Goal: Task Accomplishment & Management: Complete application form

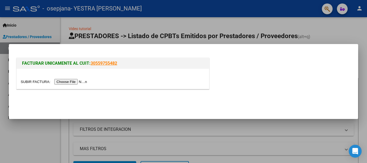
click at [82, 80] on input "file" at bounding box center [55, 82] width 68 height 6
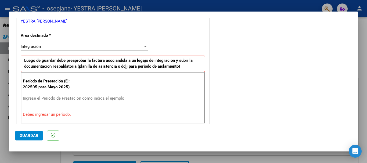
scroll to position [127, 0]
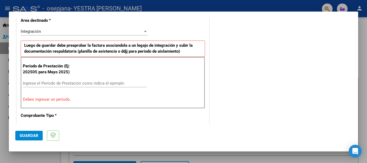
click at [90, 82] on input "Ingrese el Período de Prestación como indica el ejemplo" at bounding box center [85, 83] width 124 height 5
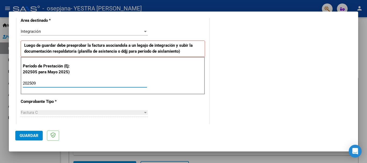
type input "202509"
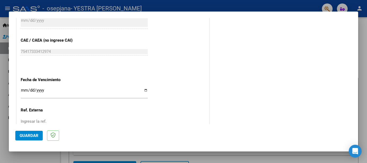
scroll to position [337, 0]
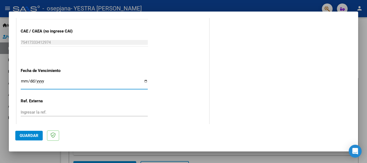
click at [144, 80] on input "Ingresar la fecha" at bounding box center [84, 83] width 127 height 9
type input "[DATE]"
click at [40, 113] on input "Ingresar la ref." at bounding box center [84, 112] width 127 height 5
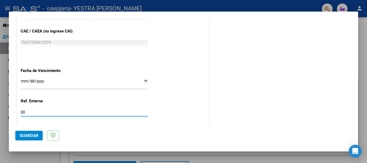
type input "00"
click at [31, 137] on span "Guardar" at bounding box center [29, 135] width 19 height 5
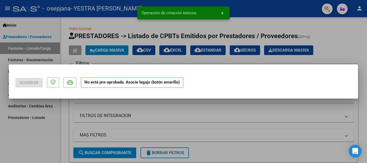
scroll to position [0, 0]
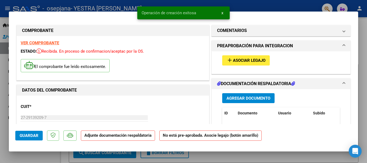
click at [238, 60] on span "Asociar Legajo" at bounding box center [249, 60] width 33 height 5
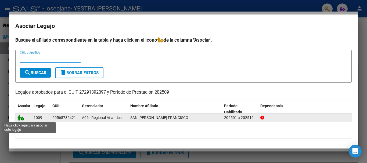
click at [20, 117] on icon at bounding box center [20, 118] width 6 height 6
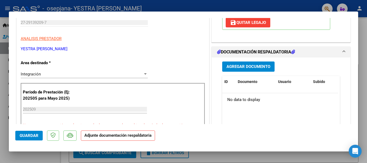
scroll to position [97, 0]
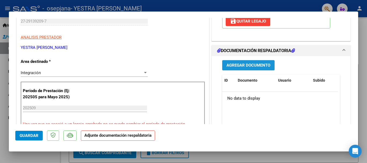
click at [249, 65] on span "Agregar Documento" at bounding box center [249, 65] width 44 height 5
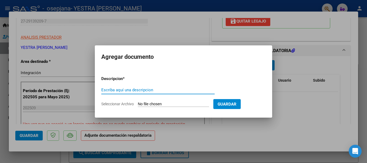
click at [144, 89] on input "Escriba aquí una descripcion" at bounding box center [158, 90] width 114 height 5
type input "PLANILLA DE ASISTENCIA"
click at [155, 103] on input "Seleccionar Archivo" at bounding box center [173, 104] width 71 height 5
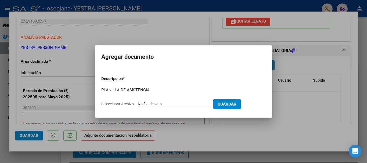
type input "C:\fakepath\PLANILLA DE ASISTENCIA.jpeg"
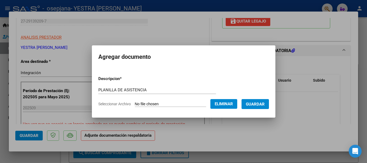
click at [264, 102] on span "Guardar" at bounding box center [255, 104] width 19 height 5
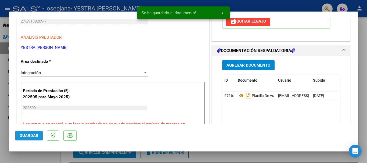
click at [29, 132] on button "Guardar" at bounding box center [28, 136] width 27 height 10
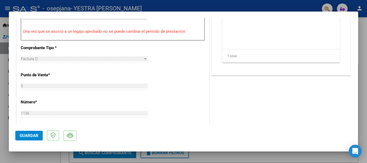
scroll to position [282, 0]
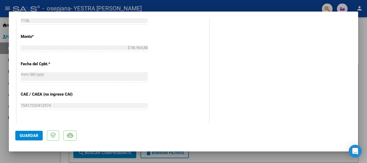
click at [367, 44] on div at bounding box center [183, 81] width 367 height 163
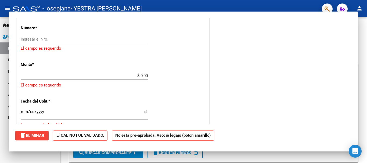
scroll to position [0, 0]
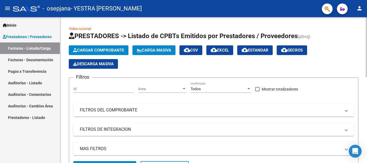
click at [367, 95] on div at bounding box center [366, 90] width 1 height 146
click at [367, 27] on div at bounding box center [366, 90] width 1 height 146
click at [359, 8] on mat-icon "person" at bounding box center [360, 8] width 6 height 6
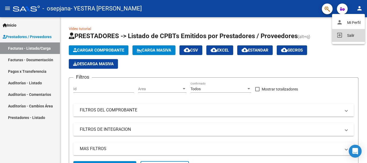
click at [347, 36] on button "exit_to_app Salir" at bounding box center [348, 35] width 33 height 13
